Goal: Transaction & Acquisition: Purchase product/service

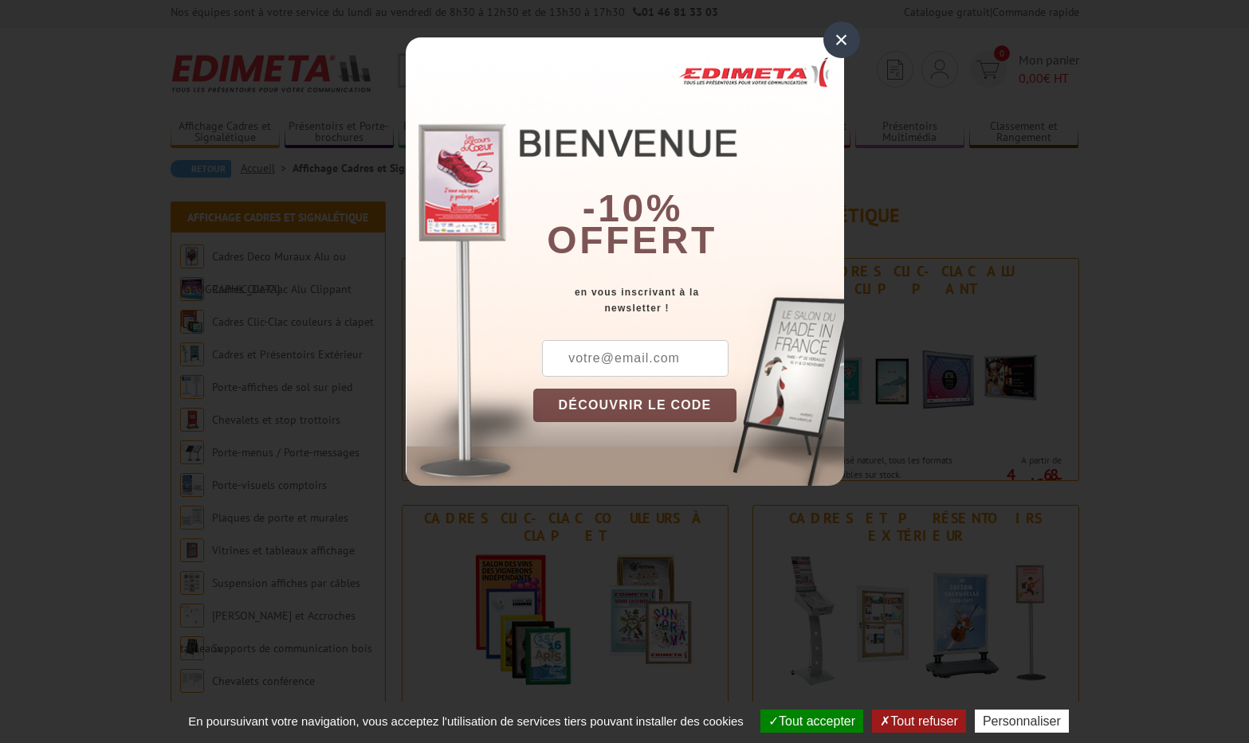
scroll to position [2, 0]
click at [843, 36] on div "×" at bounding box center [841, 40] width 37 height 37
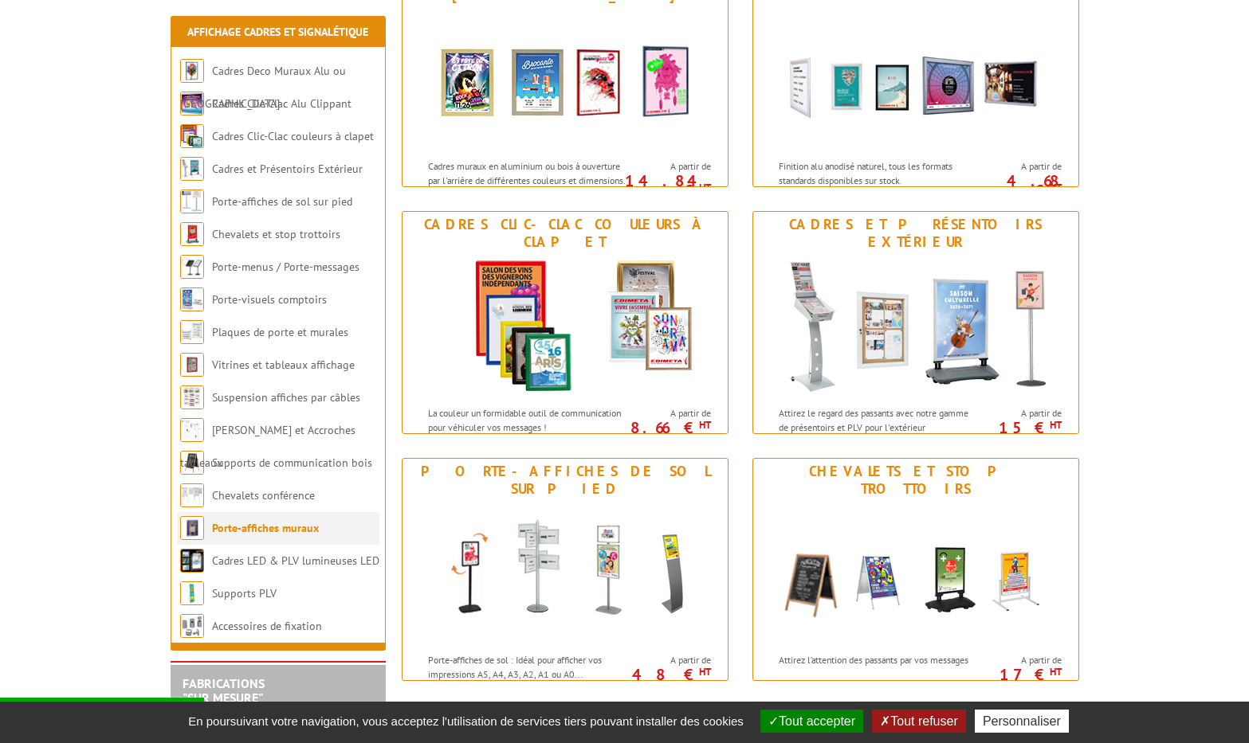
scroll to position [300, 0]
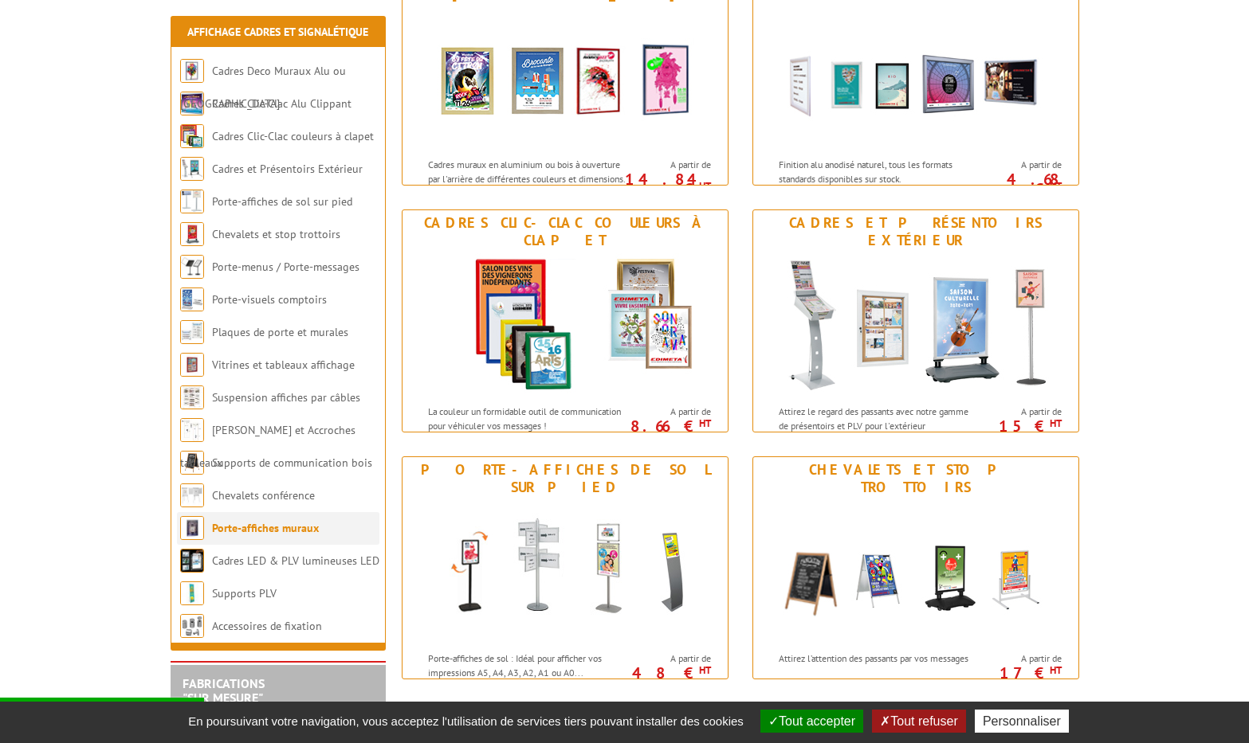
click at [286, 531] on link "Porte-affiches muraux" at bounding box center [265, 528] width 107 height 14
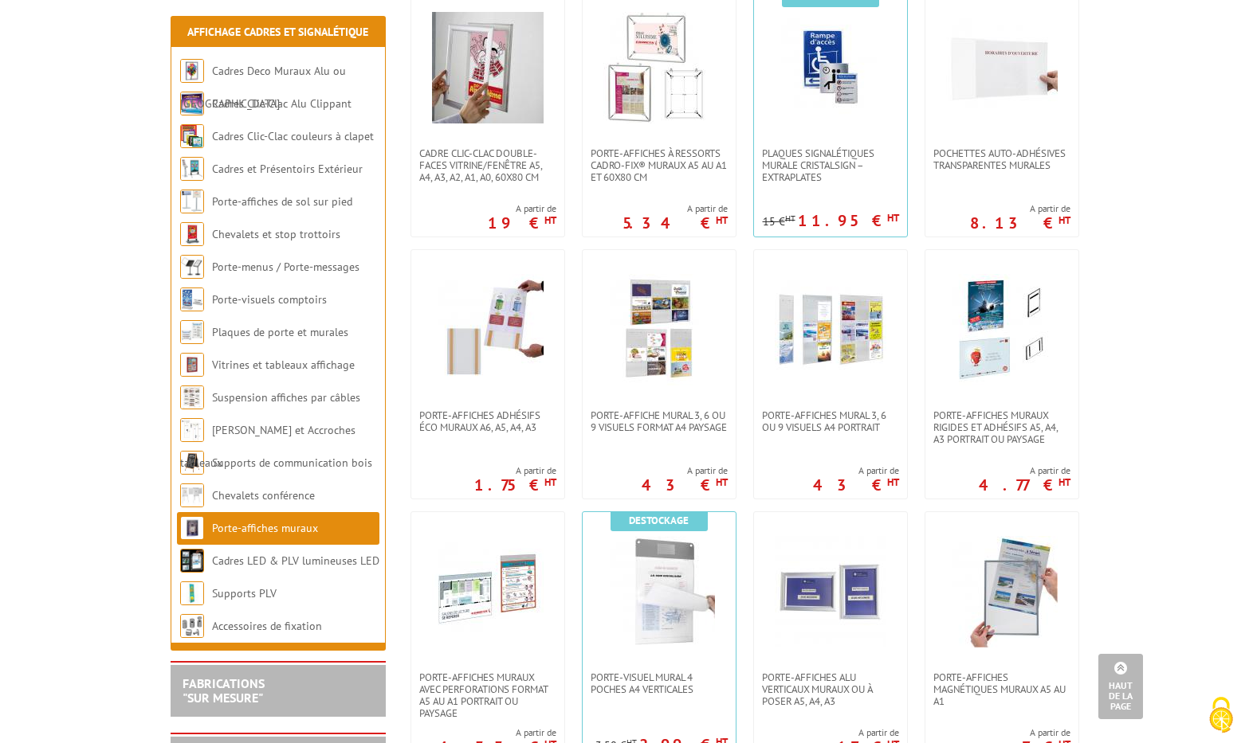
scroll to position [893, 0]
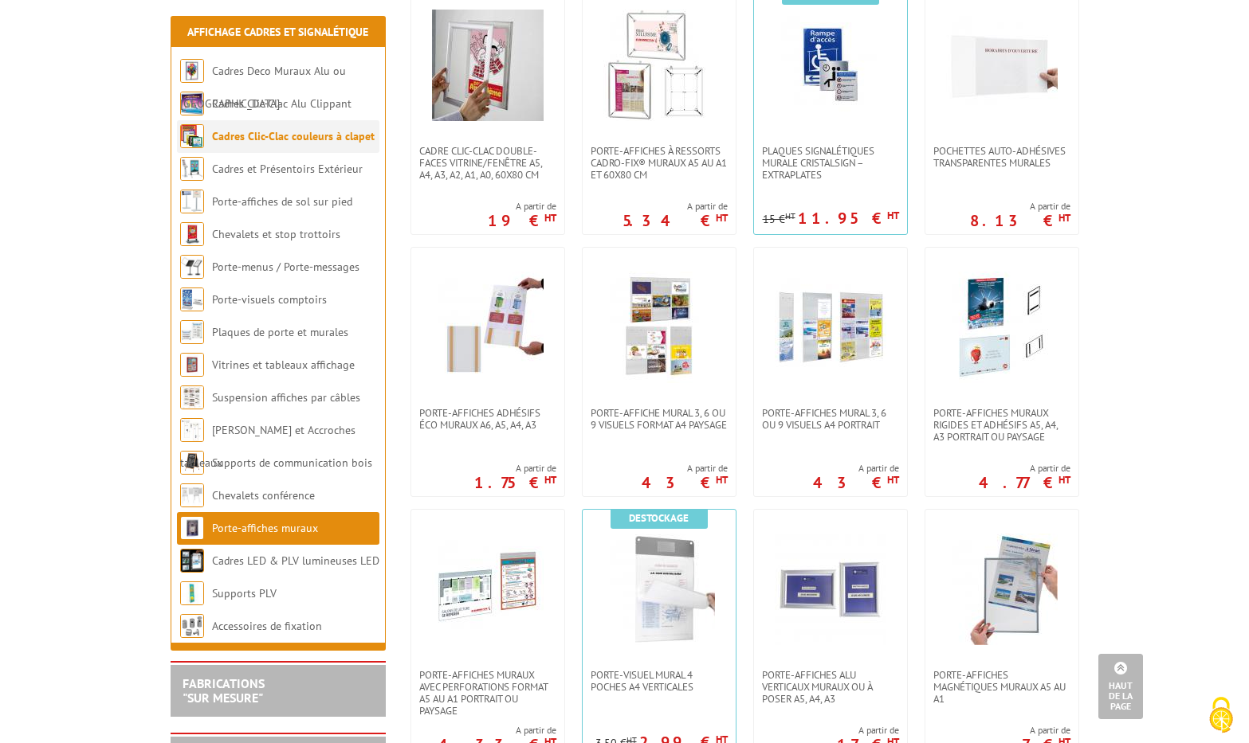
click at [263, 134] on link "Cadres Clic-Clac couleurs à clapet" at bounding box center [293, 136] width 163 height 14
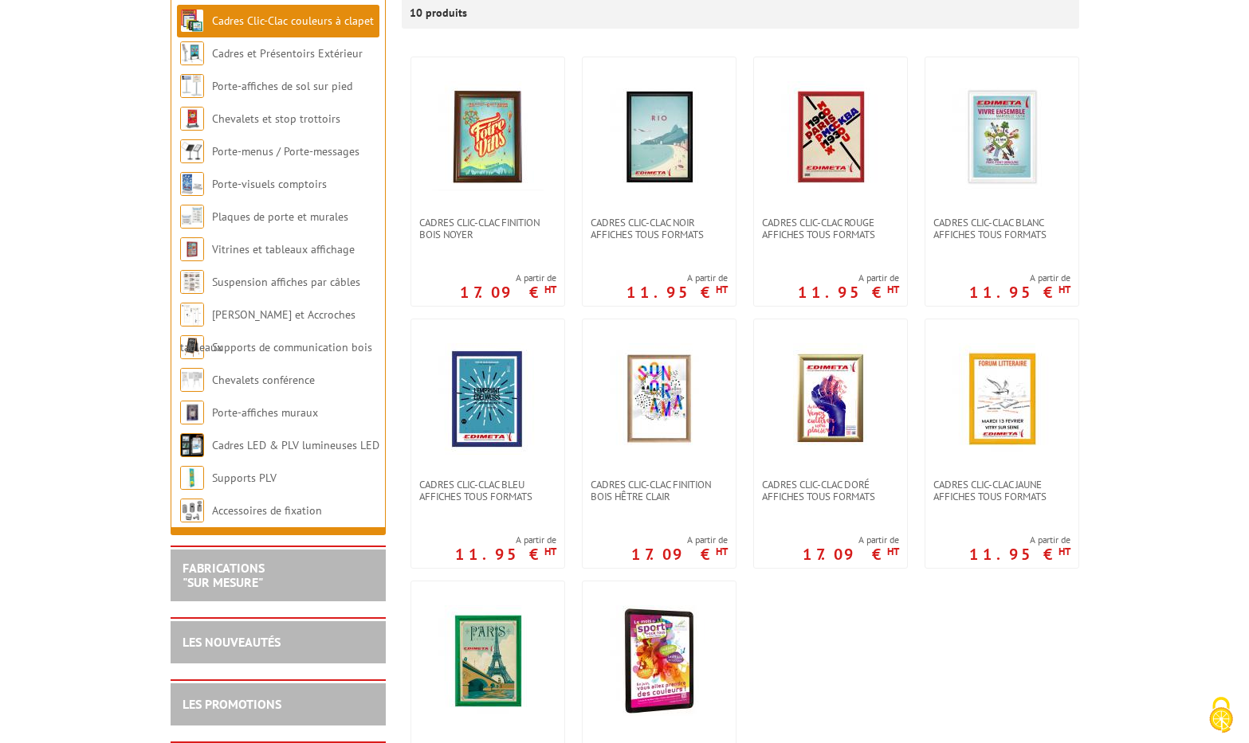
scroll to position [306, 0]
drag, startPoint x: 677, startPoint y: 208, endPoint x: 690, endPoint y: 214, distance: 13.9
click at [677, 208] on link at bounding box center [659, 136] width 153 height 159
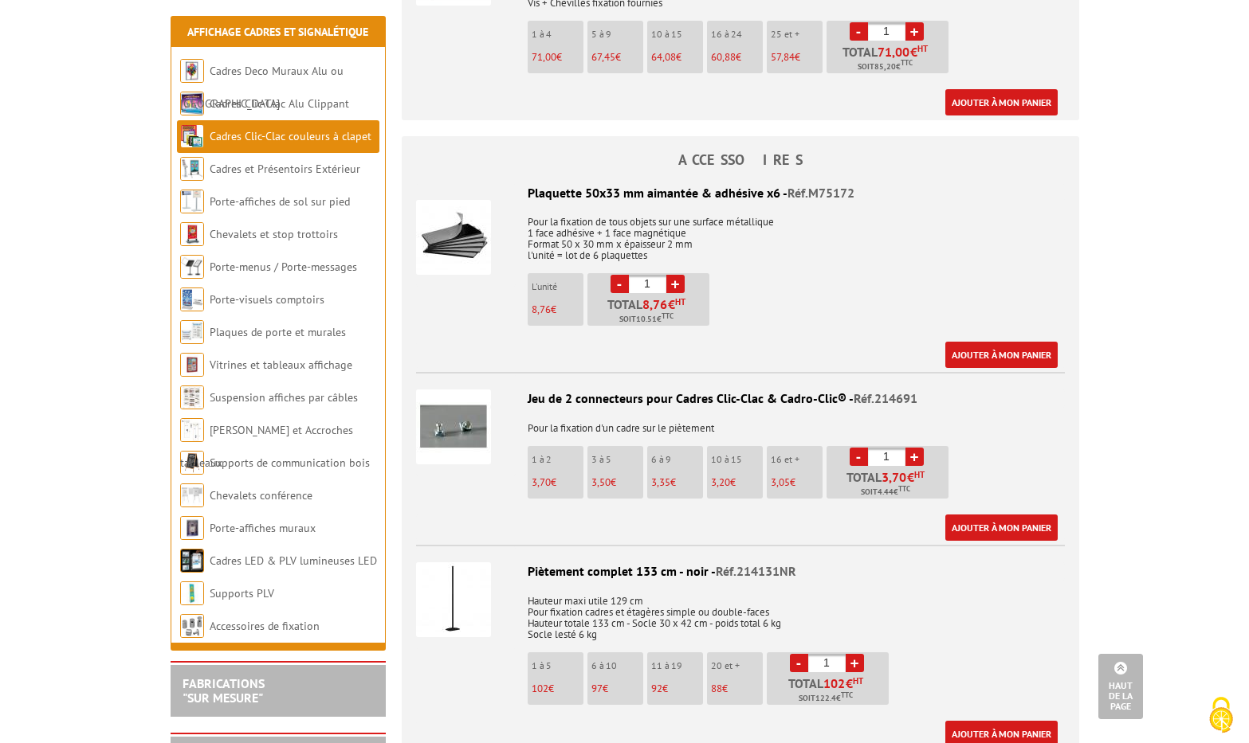
scroll to position [3408, 0]
